Goal: Transaction & Acquisition: Purchase product/service

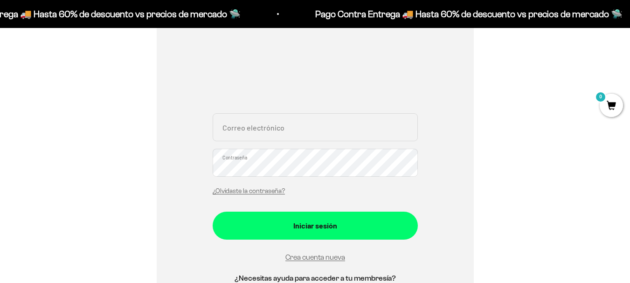
scroll to position [140, 0]
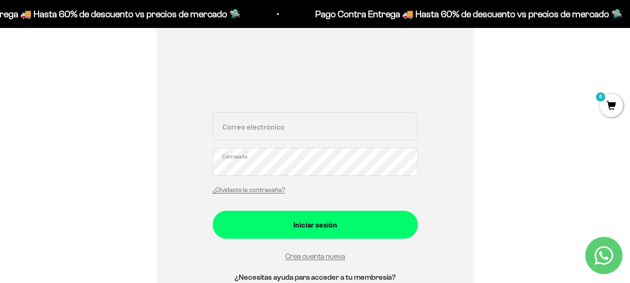
click at [288, 132] on input "Correo electrónico" at bounding box center [315, 126] width 205 height 28
type input "macacamacho@hotmail.com"
click at [213, 211] on button "Iniciar sesión" at bounding box center [315, 225] width 205 height 28
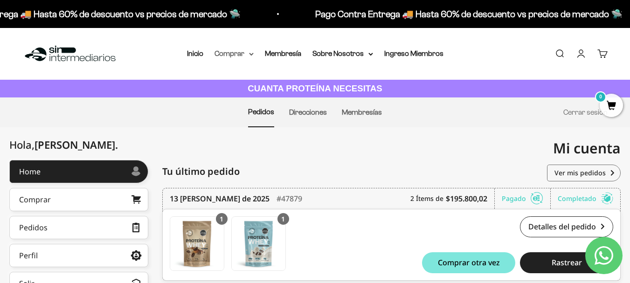
click at [235, 58] on summary "Comprar" at bounding box center [234, 54] width 39 height 12
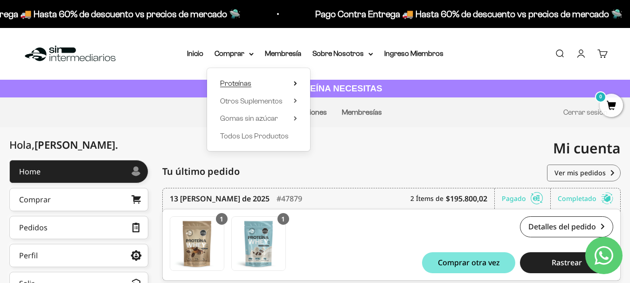
click at [256, 81] on summary "Proteínas" at bounding box center [258, 83] width 77 height 12
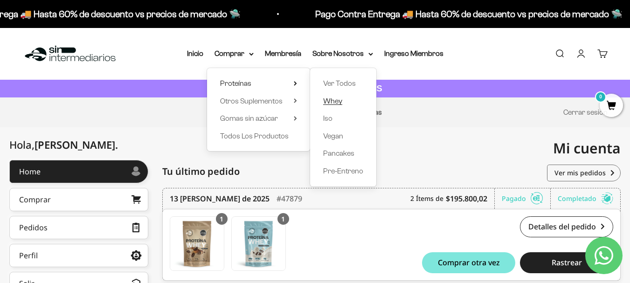
click at [340, 99] on span "Whey" at bounding box center [332, 101] width 19 height 8
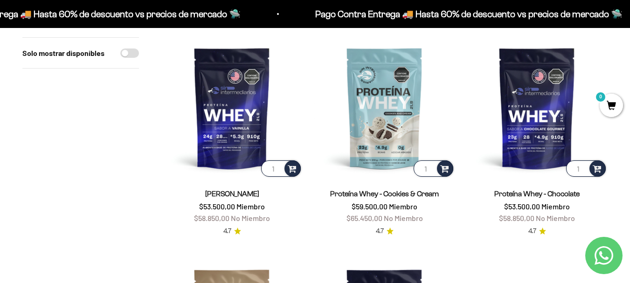
scroll to position [93, 0]
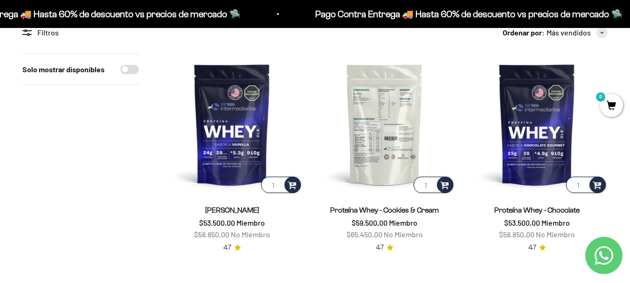
click at [421, 139] on img at bounding box center [384, 124] width 141 height 141
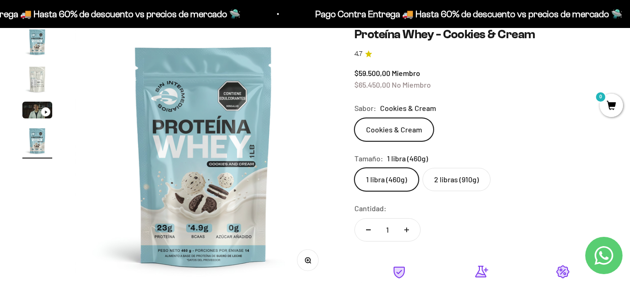
scroll to position [93, 0]
click at [457, 176] on label "2 libras (910g)" at bounding box center [457, 178] width 68 height 23
click at [354, 167] on input "2 libras (910g)" at bounding box center [354, 167] width 0 height 0
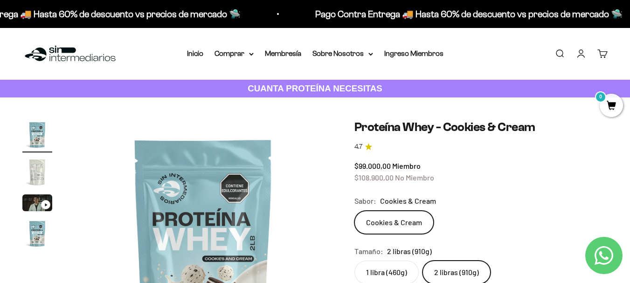
click at [581, 55] on link "Cuenta" at bounding box center [581, 53] width 10 height 10
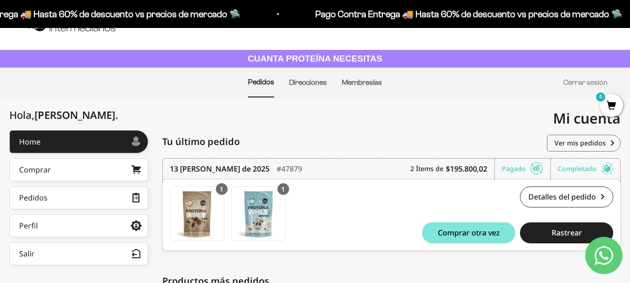
scroll to position [47, 0]
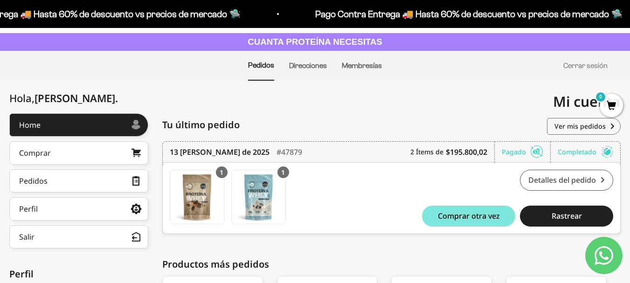
click at [552, 189] on link "Detalles del pedido" at bounding box center [566, 180] width 93 height 21
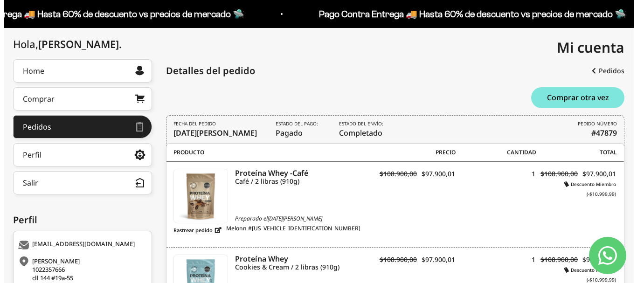
scroll to position [92, 0]
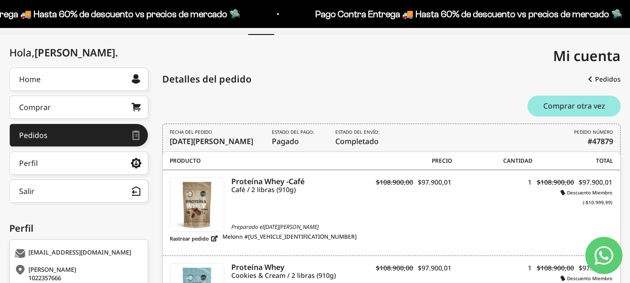
click at [540, 99] on button "Comprar otra vez" at bounding box center [573, 106] width 93 height 21
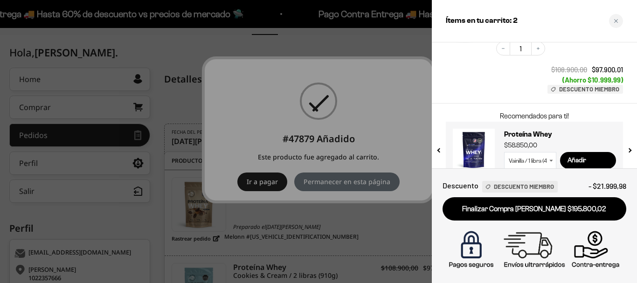
scroll to position [226, 0]
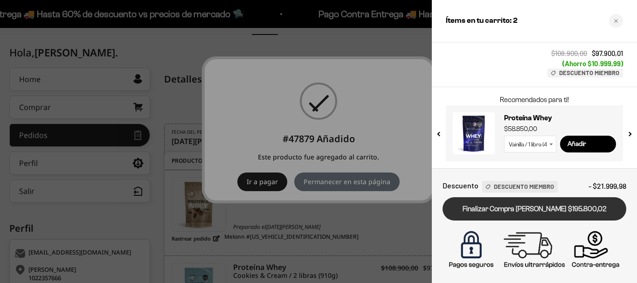
click at [559, 215] on link "Finalizar Compra [PERSON_NAME] $195.800,02" at bounding box center [535, 209] width 184 height 24
